Goal: Task Accomplishment & Management: Complete application form

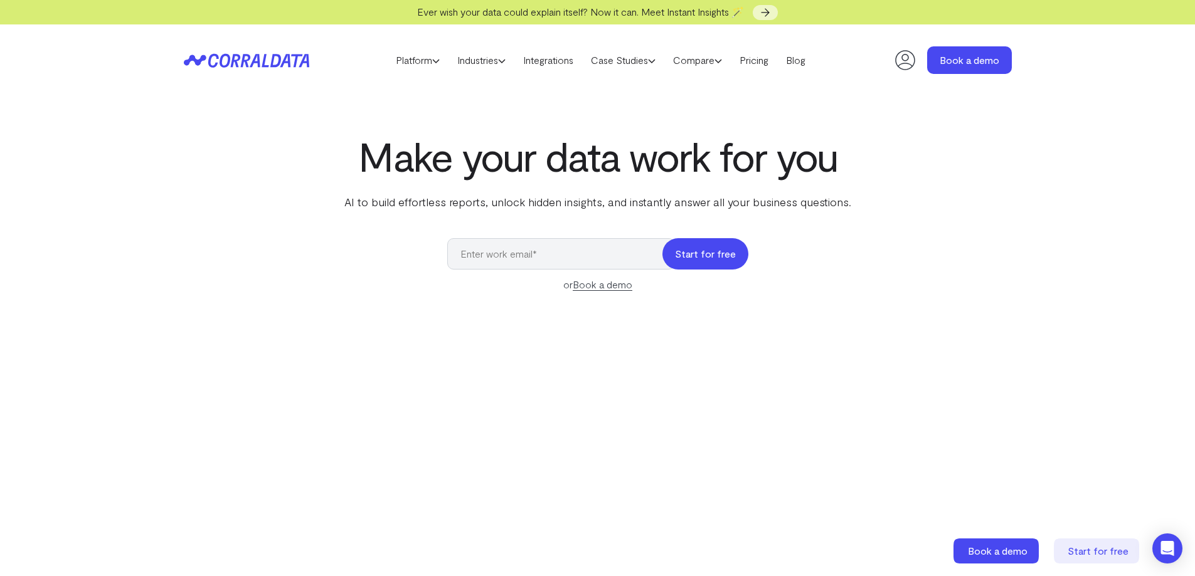
click at [714, 247] on button "Start for free" at bounding box center [705, 253] width 86 height 31
click at [523, 261] on input "email" at bounding box center [561, 253] width 228 height 31
type input "[EMAIL_ADDRESS][DOMAIN_NAME]"
click at [724, 265] on button "Start for free" at bounding box center [705, 253] width 86 height 31
click at [723, 261] on button "Start for free" at bounding box center [705, 253] width 86 height 31
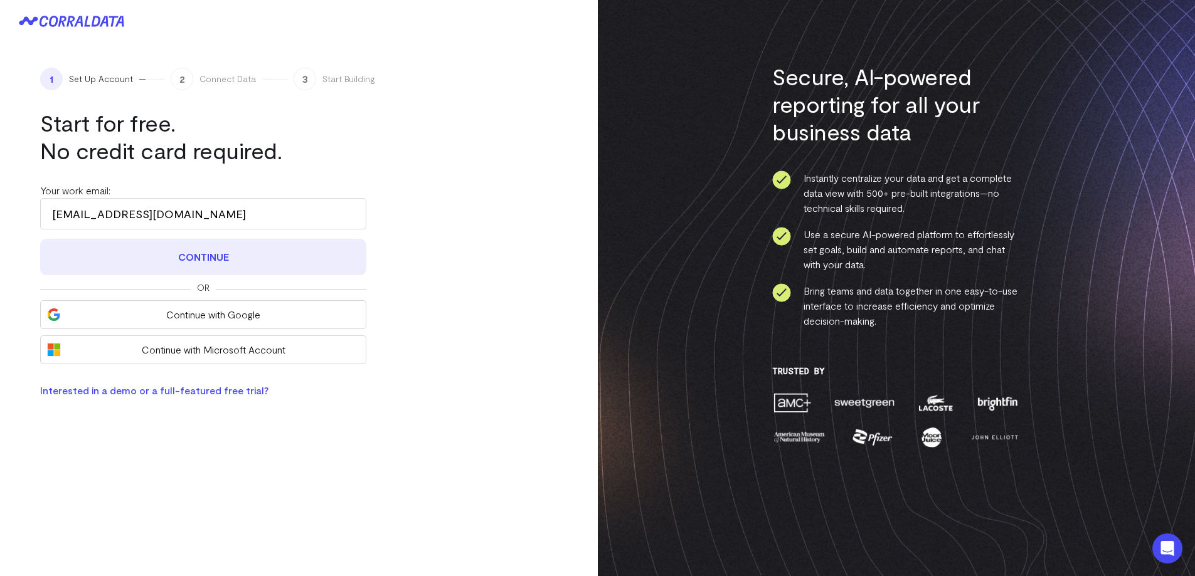
click at [252, 252] on button "Continue" at bounding box center [203, 257] width 326 height 36
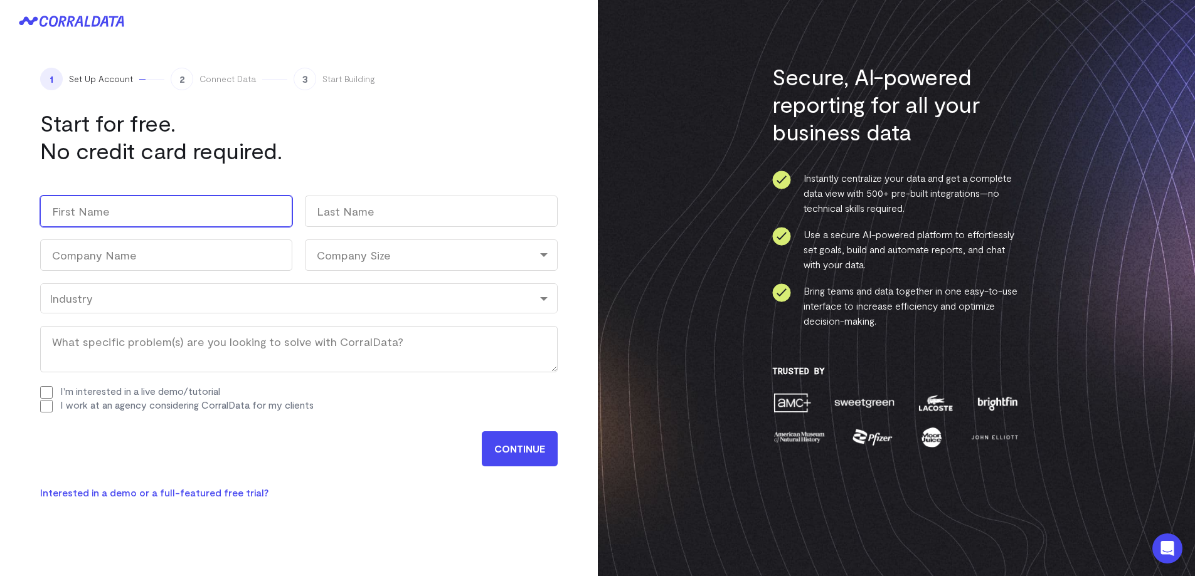
click at [241, 216] on input "First" at bounding box center [166, 211] width 252 height 31
type input "Sandra"
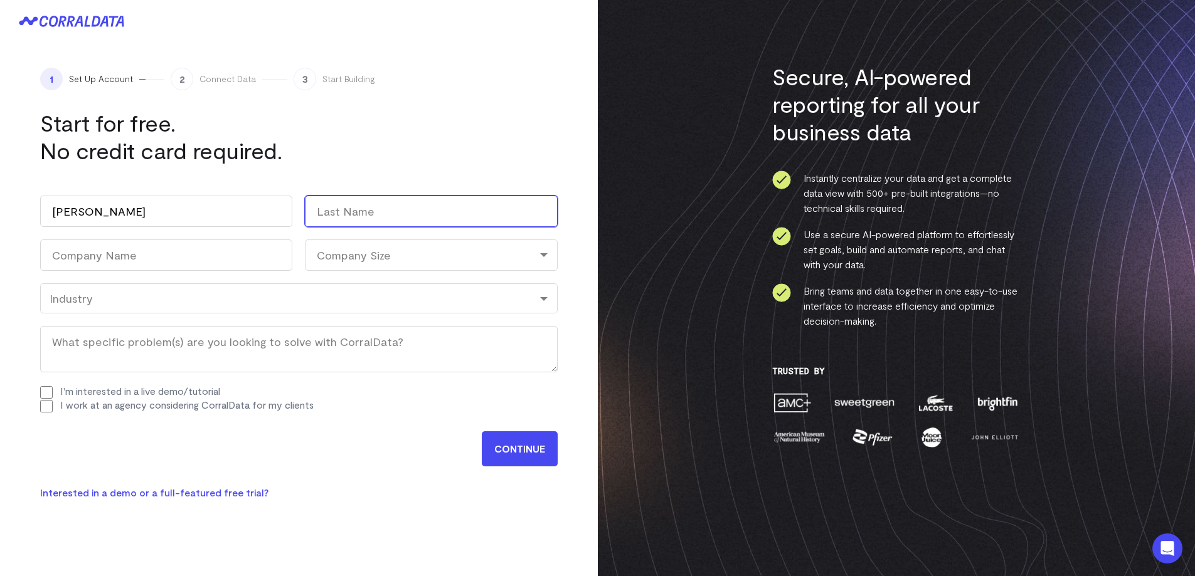
type input "Caballero"
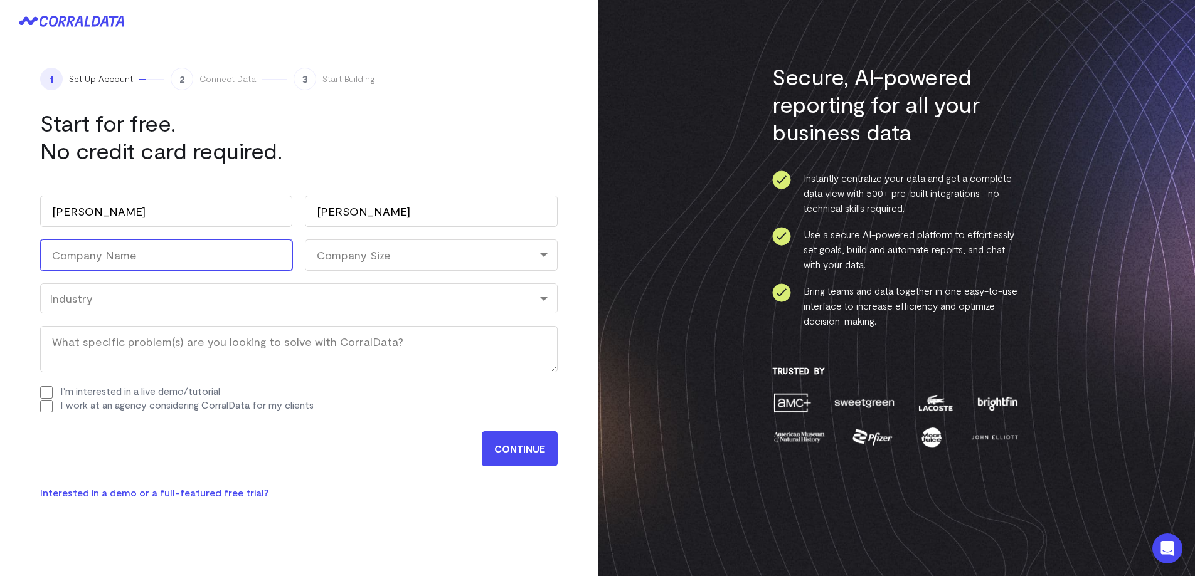
type input "CMEO Outfitters"
click at [334, 273] on div "Work email (Required) caballeros@cmeoutfitters.com Name Sandra First Caballero …" at bounding box center [299, 304] width 518 height 242
click at [346, 260] on div "Company Size" at bounding box center [431, 255] width 252 height 31
click at [351, 341] on li "11-100" at bounding box center [431, 335] width 252 height 26
select select "11-100"
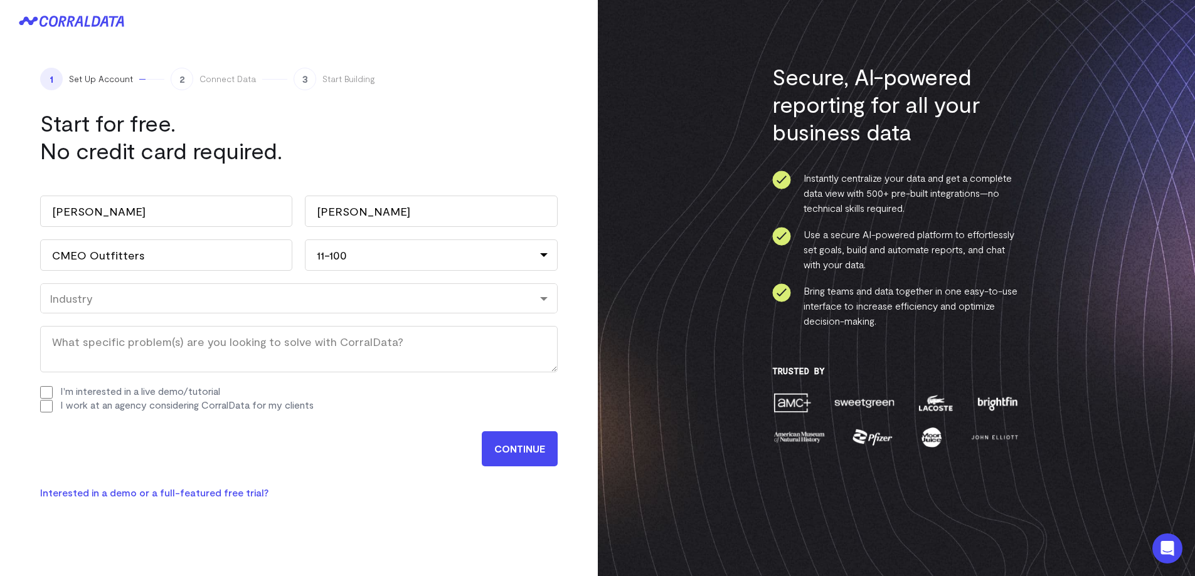
click at [146, 292] on div "Industry" at bounding box center [299, 299] width 499 height 14
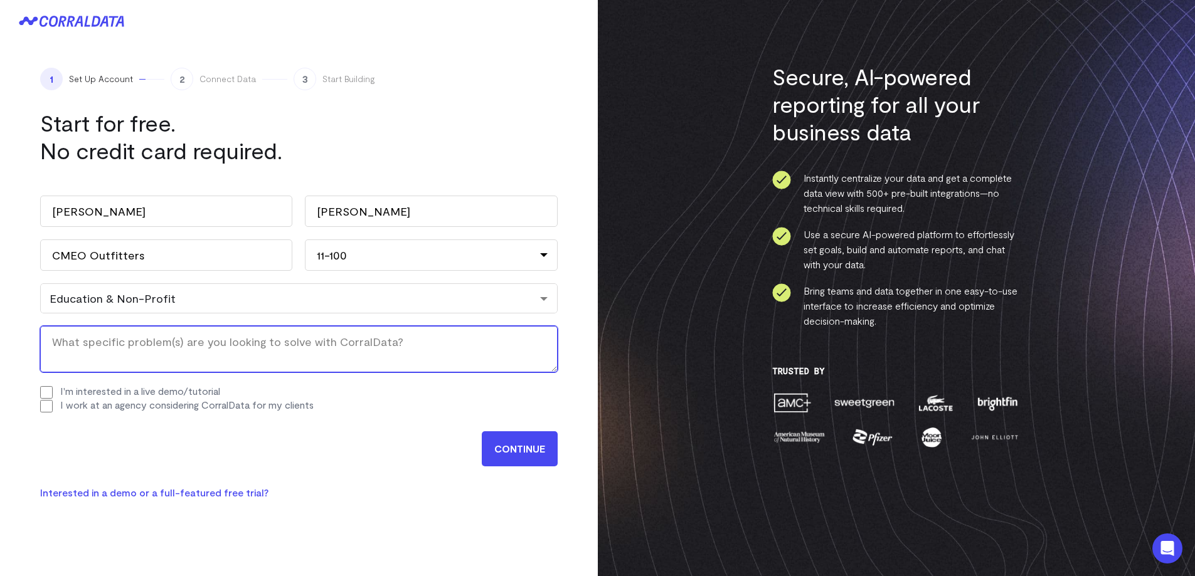
click at [97, 344] on textarea "What specific problem(s) are you looking to solve with CorralData? (Required)" at bounding box center [299, 349] width 518 height 46
click at [131, 350] on textarea "What specific problem(s) are you looking to solve with CorralData? (Required)" at bounding box center [299, 349] width 518 height 46
type textarea "data analysis and visualization"
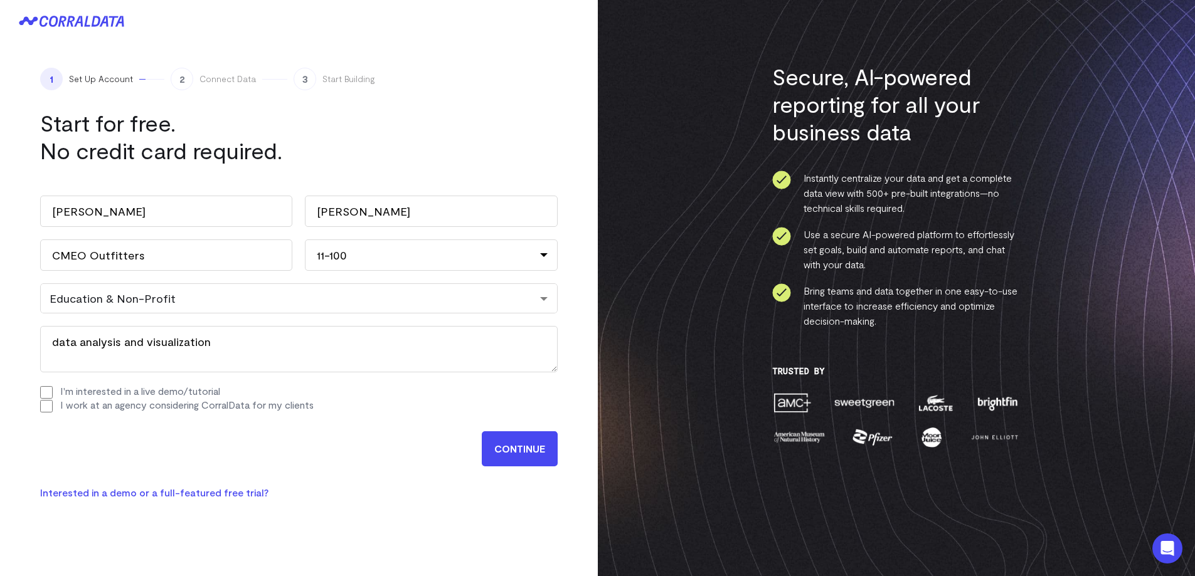
click at [533, 436] on input "CONTINUE" at bounding box center [520, 449] width 76 height 35
